Goal: Task Accomplishment & Management: Manage account settings

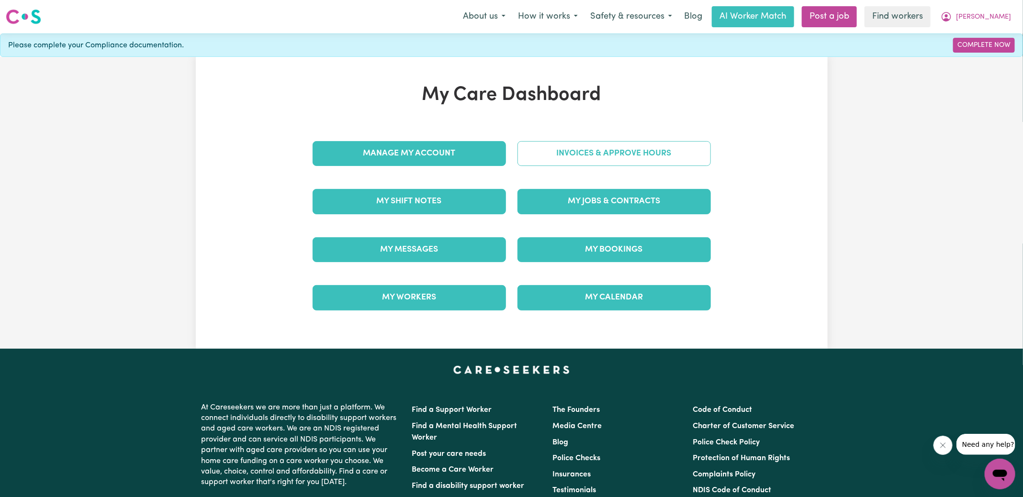
click at [535, 158] on link "Invoices & Approve Hours" at bounding box center [613, 153] width 193 height 25
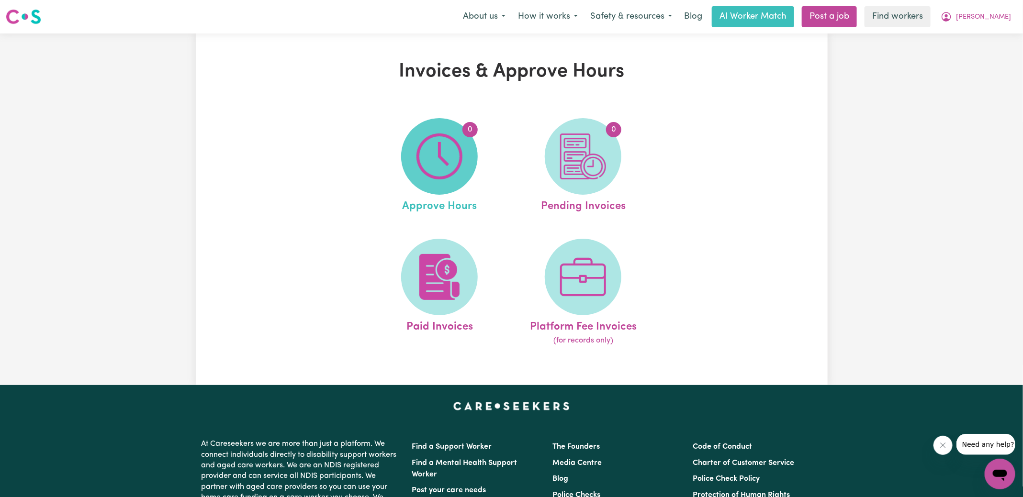
click at [461, 159] on img at bounding box center [439, 157] width 46 height 46
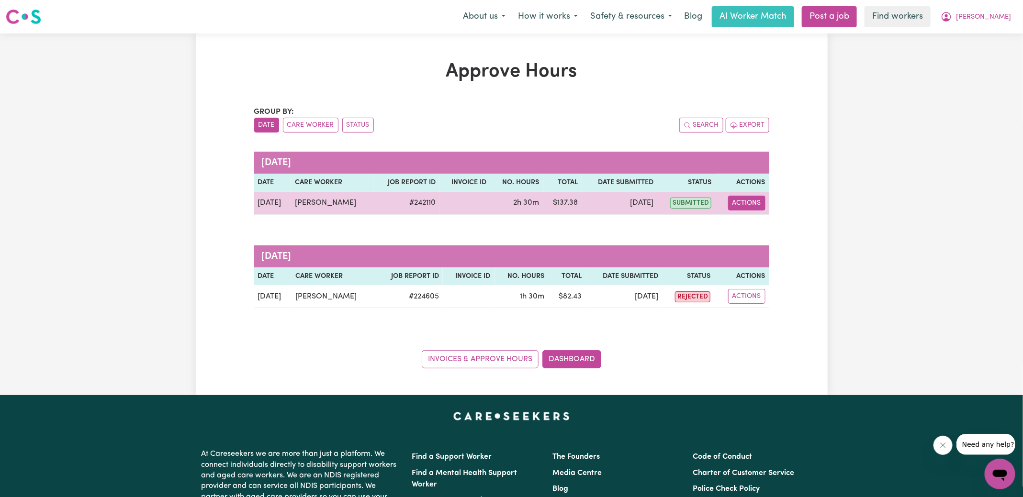
click at [745, 204] on button "Actions" at bounding box center [746, 203] width 37 height 15
click at [761, 233] on link "View Job Report" at bounding box center [770, 224] width 82 height 19
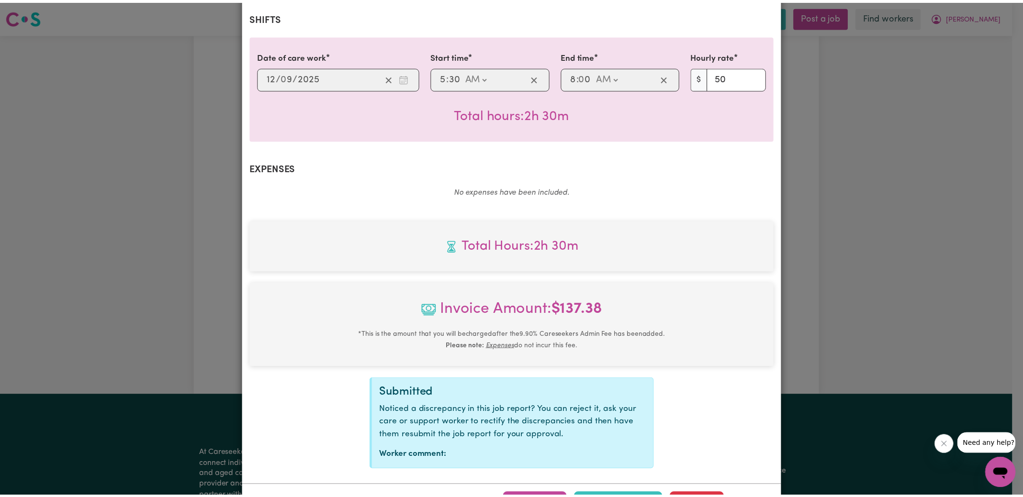
scroll to position [239, 0]
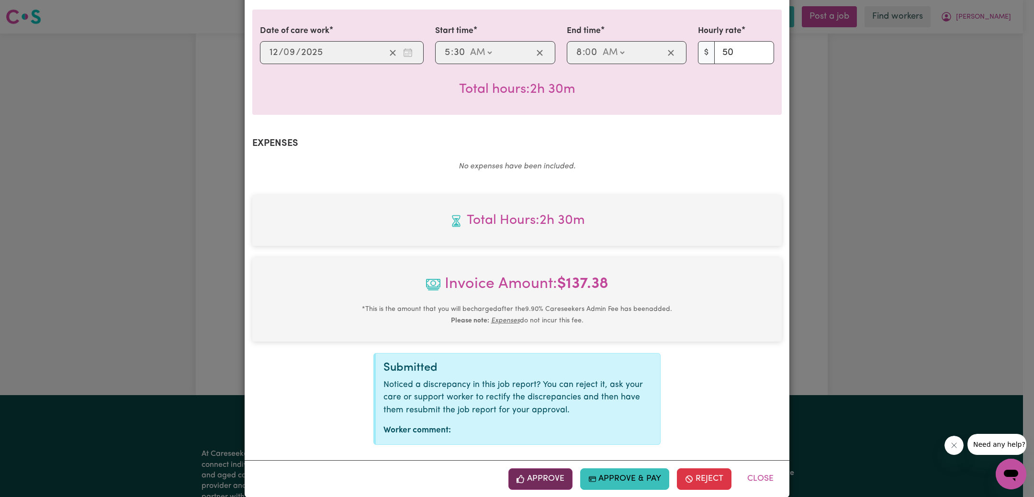
click at [526, 469] on button "Approve" at bounding box center [540, 479] width 64 height 21
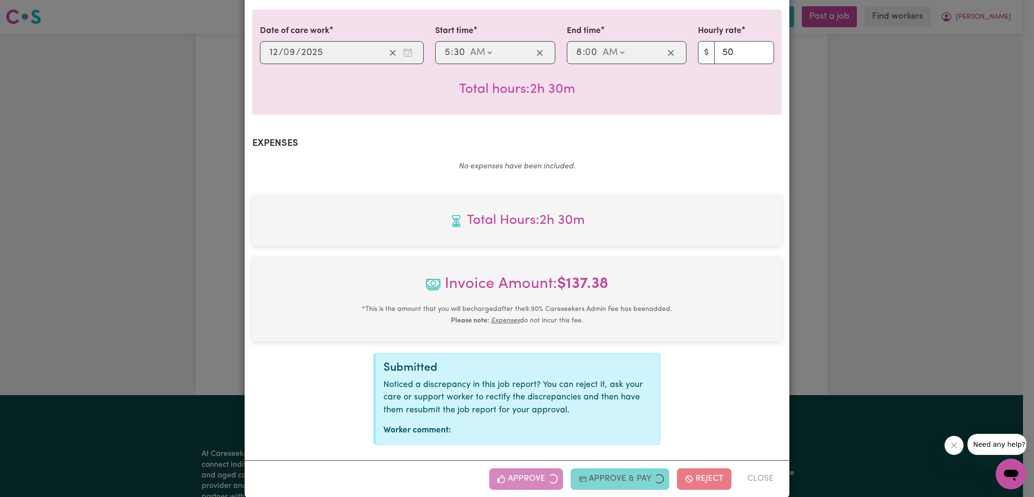
drag, startPoint x: 849, startPoint y: 282, endPoint x: 802, endPoint y: 288, distance: 47.7
click at [848, 282] on div "Job Report # 242110 - [PERSON_NAME] Summary Job report # 242110 Client name: [P…" at bounding box center [517, 248] width 1034 height 497
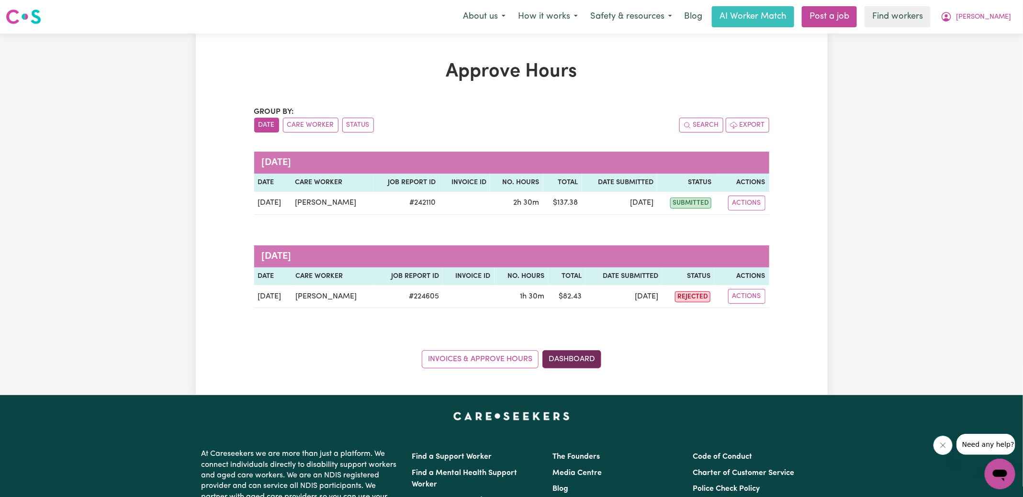
click at [576, 354] on link "Dashboard" at bounding box center [571, 359] width 59 height 18
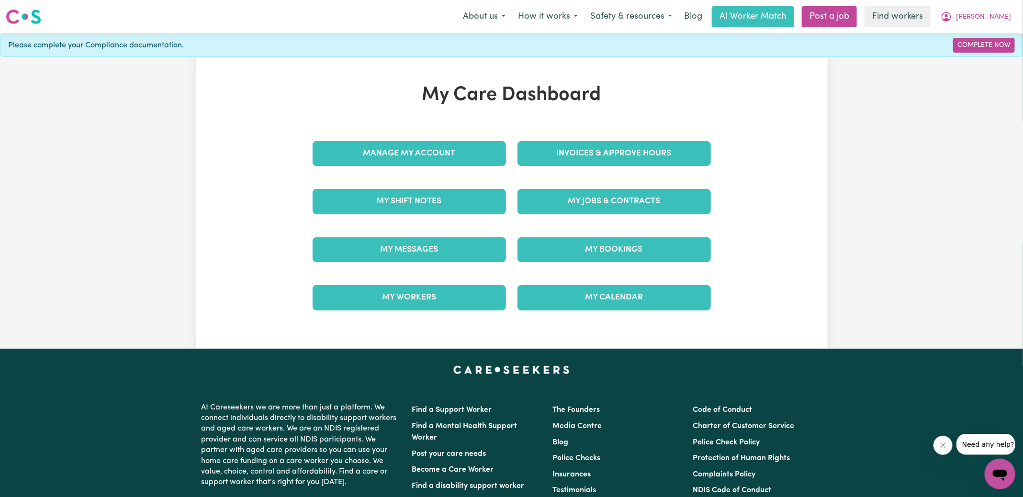
click at [609, 168] on div "Invoices & Approve Hours" at bounding box center [614, 154] width 205 height 48
click at [609, 156] on link "Invoices & Approve Hours" at bounding box center [613, 153] width 193 height 25
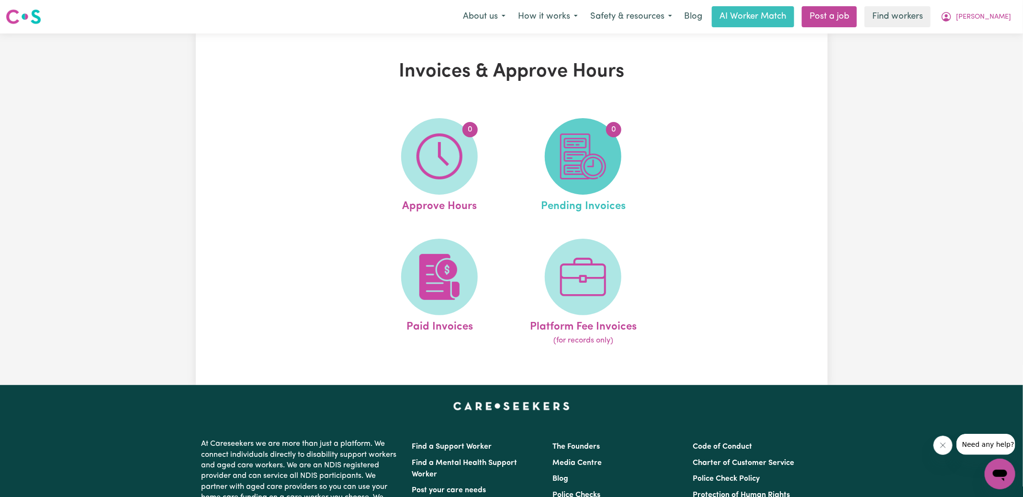
click at [609, 163] on span "0" at bounding box center [583, 156] width 77 height 77
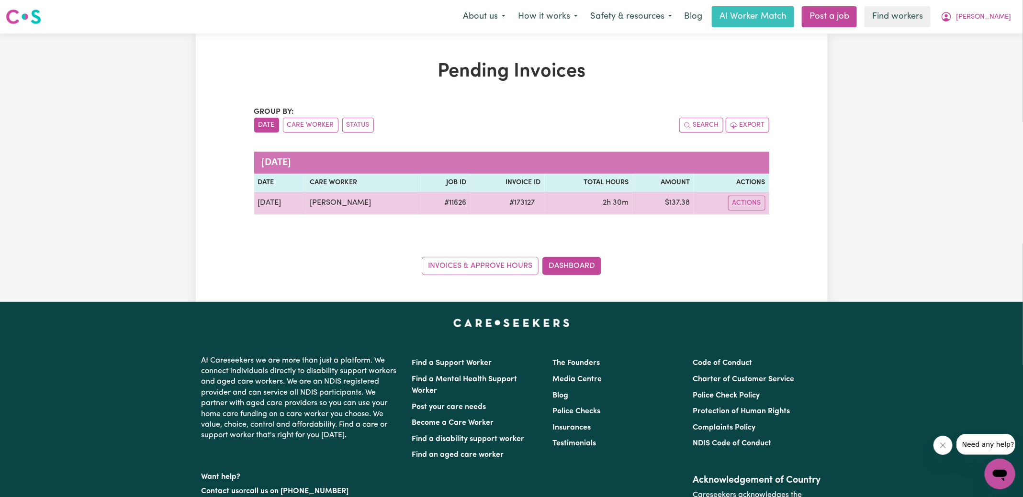
click at [516, 198] on span "# 173127" at bounding box center [522, 202] width 37 height 11
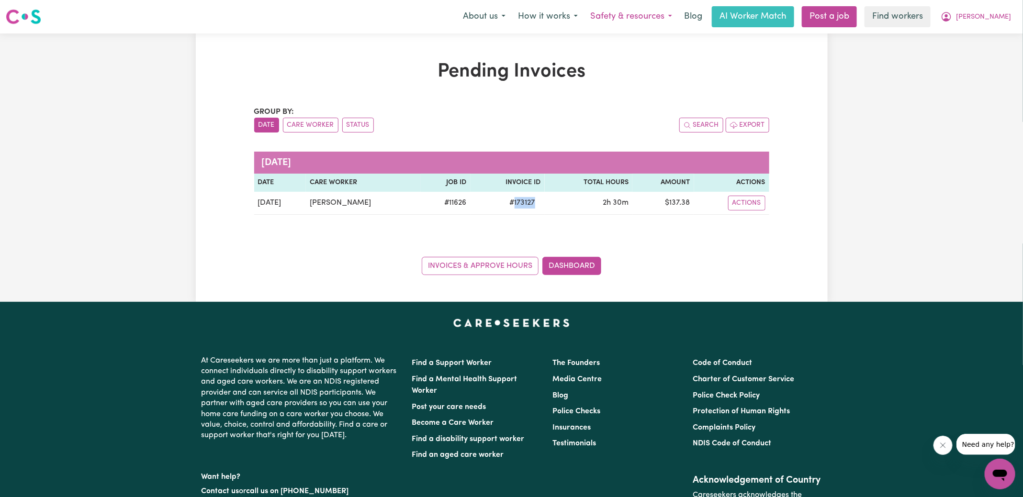
copy span "173127"
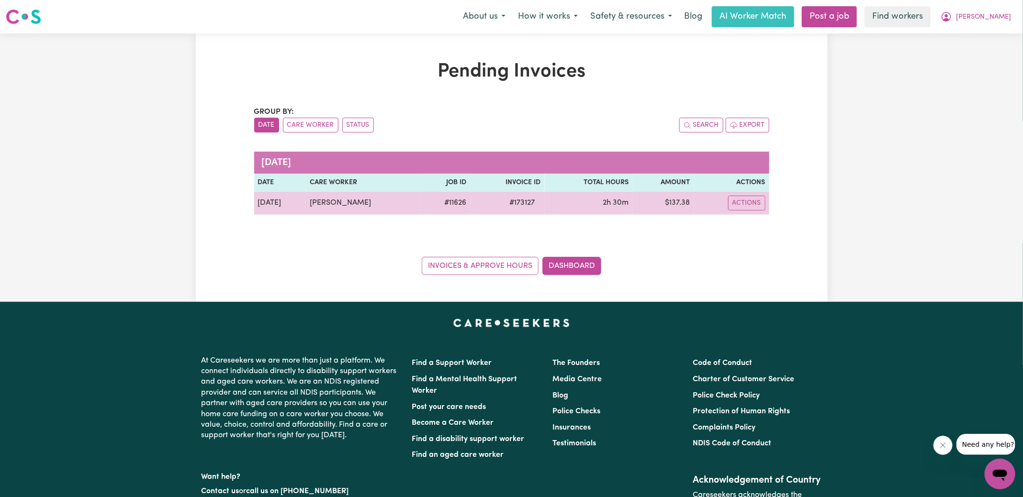
click at [682, 202] on td "$ 137.38" at bounding box center [662, 203] width 61 height 23
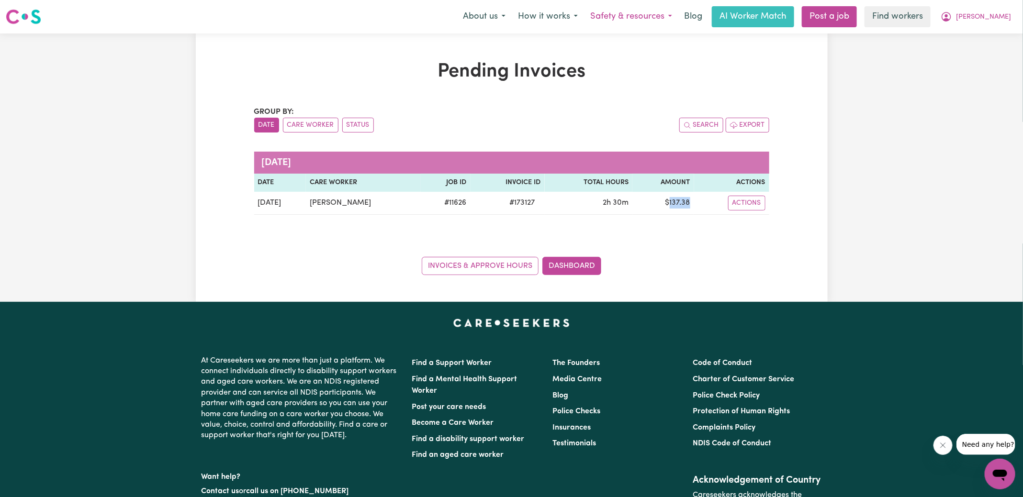
copy td "137.38"
drag, startPoint x: 985, startPoint y: 18, endPoint x: 983, endPoint y: 23, distance: 5.2
click at [985, 18] on button "[PERSON_NAME]" at bounding box center [975, 17] width 83 height 20
click at [981, 56] on link "Logout" at bounding box center [979, 55] width 76 height 18
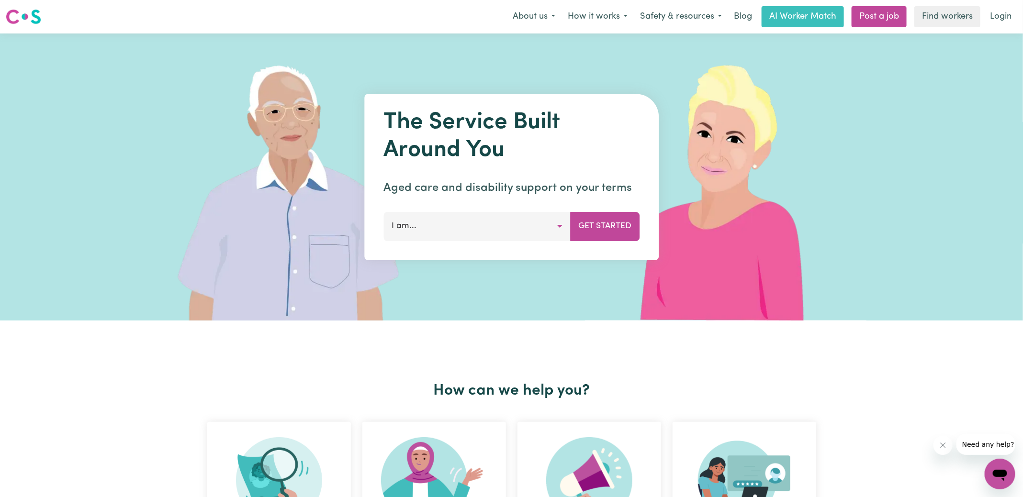
click at [997, 18] on link "Login" at bounding box center [1000, 16] width 33 height 21
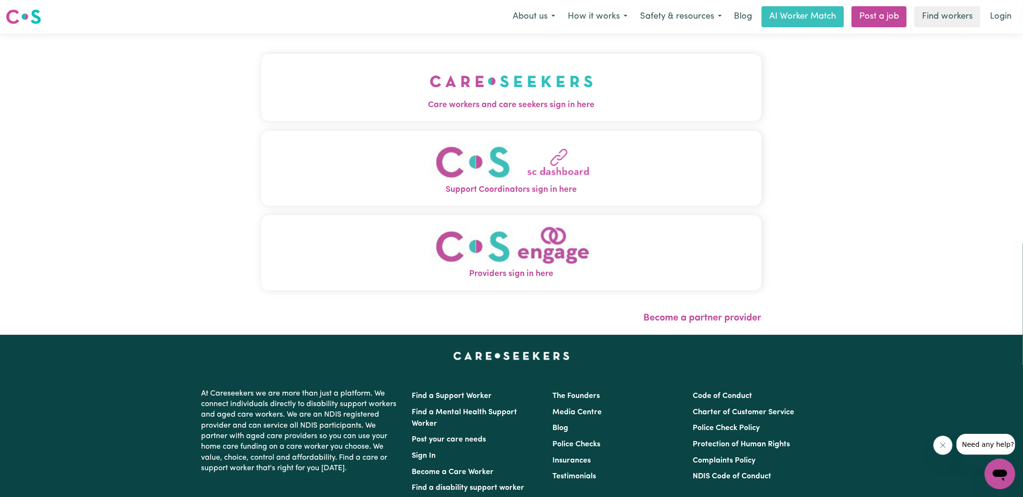
click at [449, 97] on img "Care workers and care seekers sign in here" at bounding box center [511, 81] width 163 height 35
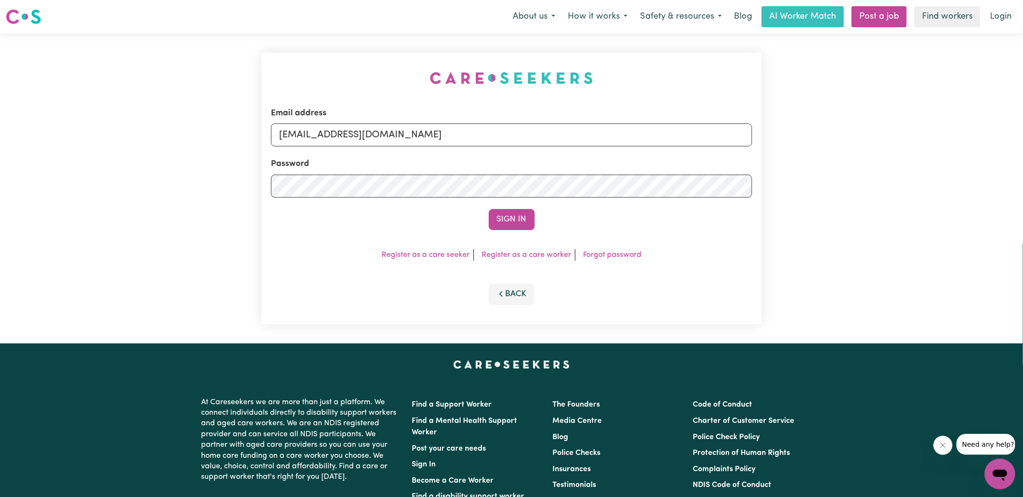
click at [309, 58] on div "Email address [EMAIL_ADDRESS][DOMAIN_NAME] Password Sign In Register as a care …" at bounding box center [512, 189] width 512 height 310
drag, startPoint x: 328, startPoint y: 136, endPoint x: 826, endPoint y: 215, distance: 504.0
click at [826, 215] on div "Email address [EMAIL_ADDRESS][DOMAIN_NAME] Password Sign In Register as a care …" at bounding box center [511, 189] width 1023 height 310
type input "[EMAIL_ADDRESS][DOMAIN_NAME]"
click at [489, 209] on button "Sign In" at bounding box center [512, 219] width 46 height 21
